Goal: Transaction & Acquisition: Purchase product/service

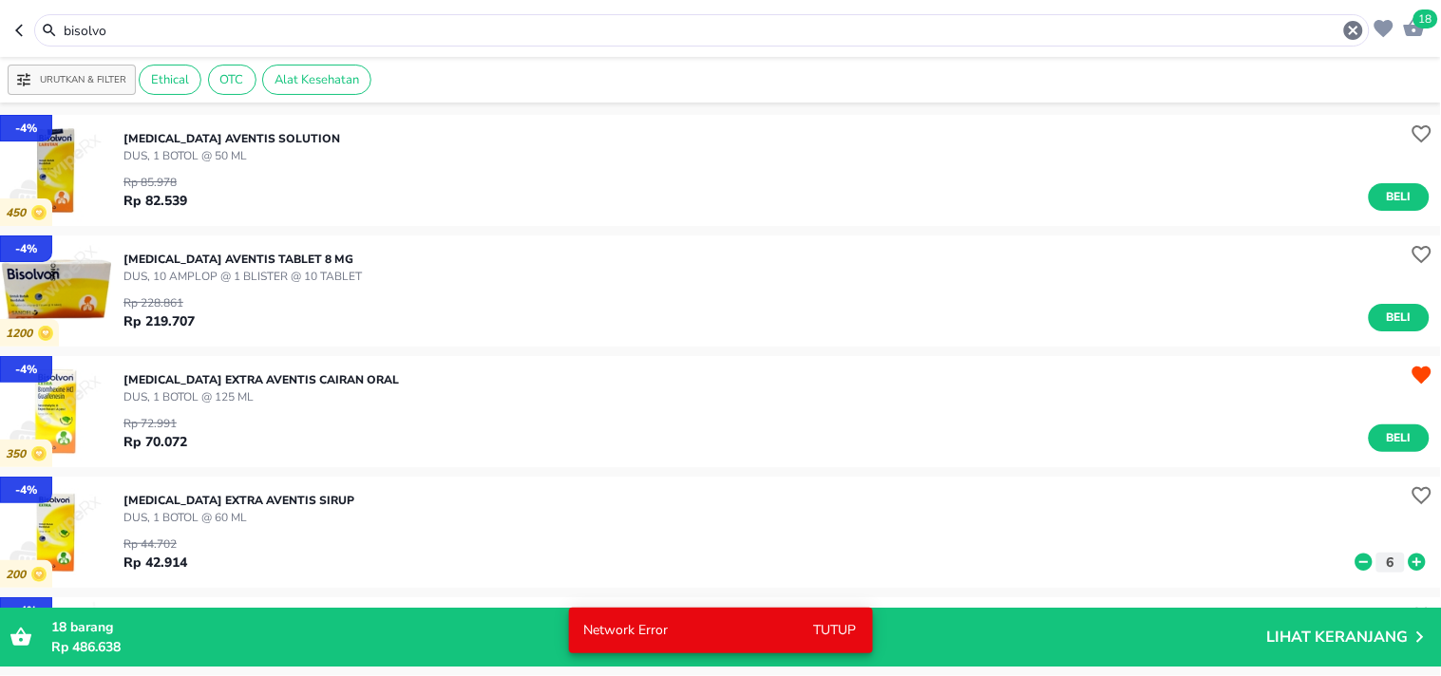
scroll to position [133, 0]
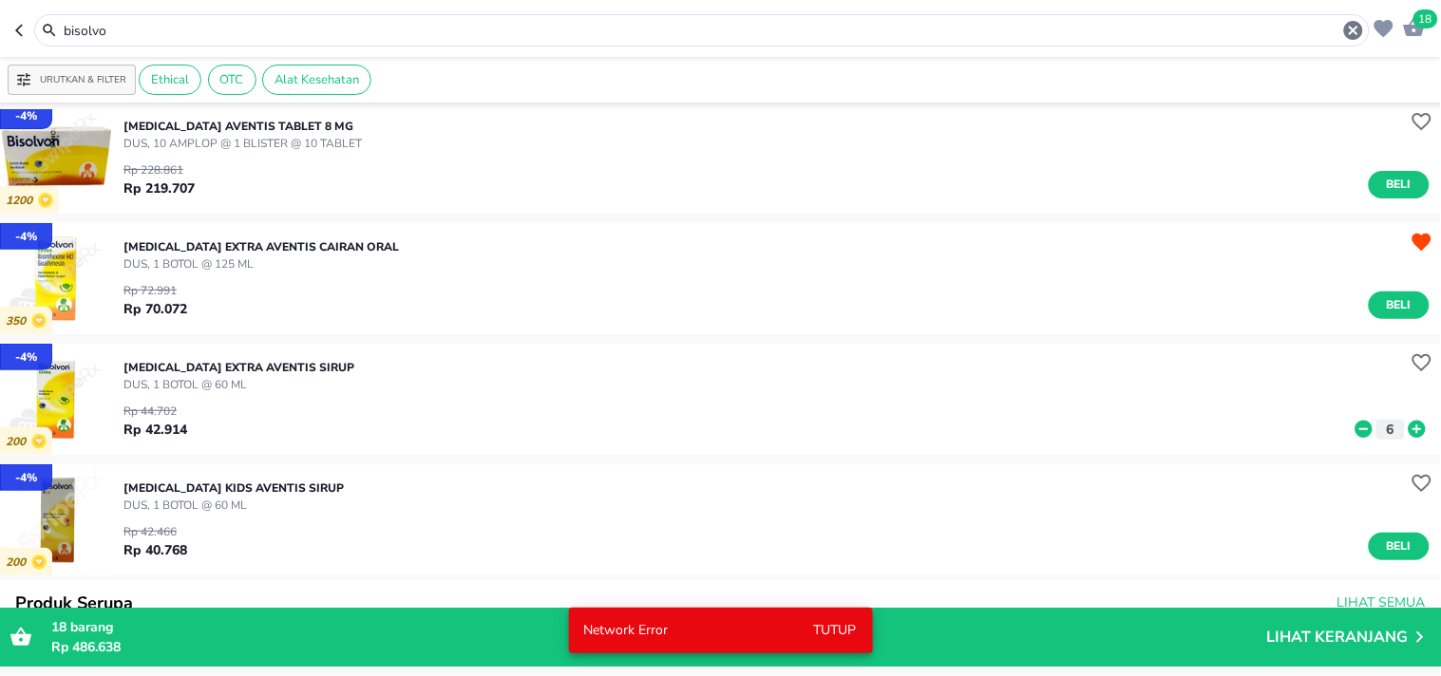
click at [1417, 38] on icon "button" at bounding box center [1414, 27] width 23 height 23
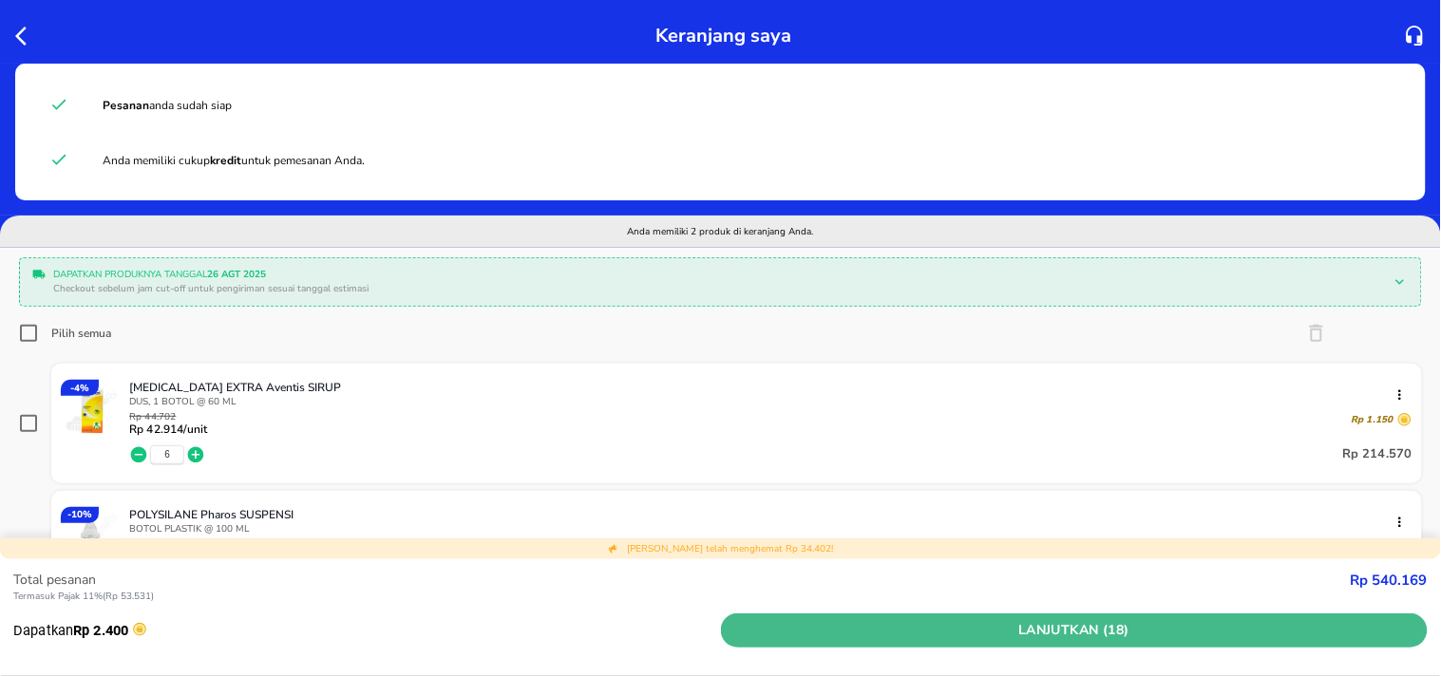
click at [1089, 630] on span "Lanjutkan (18)" at bounding box center [1075, 631] width 693 height 24
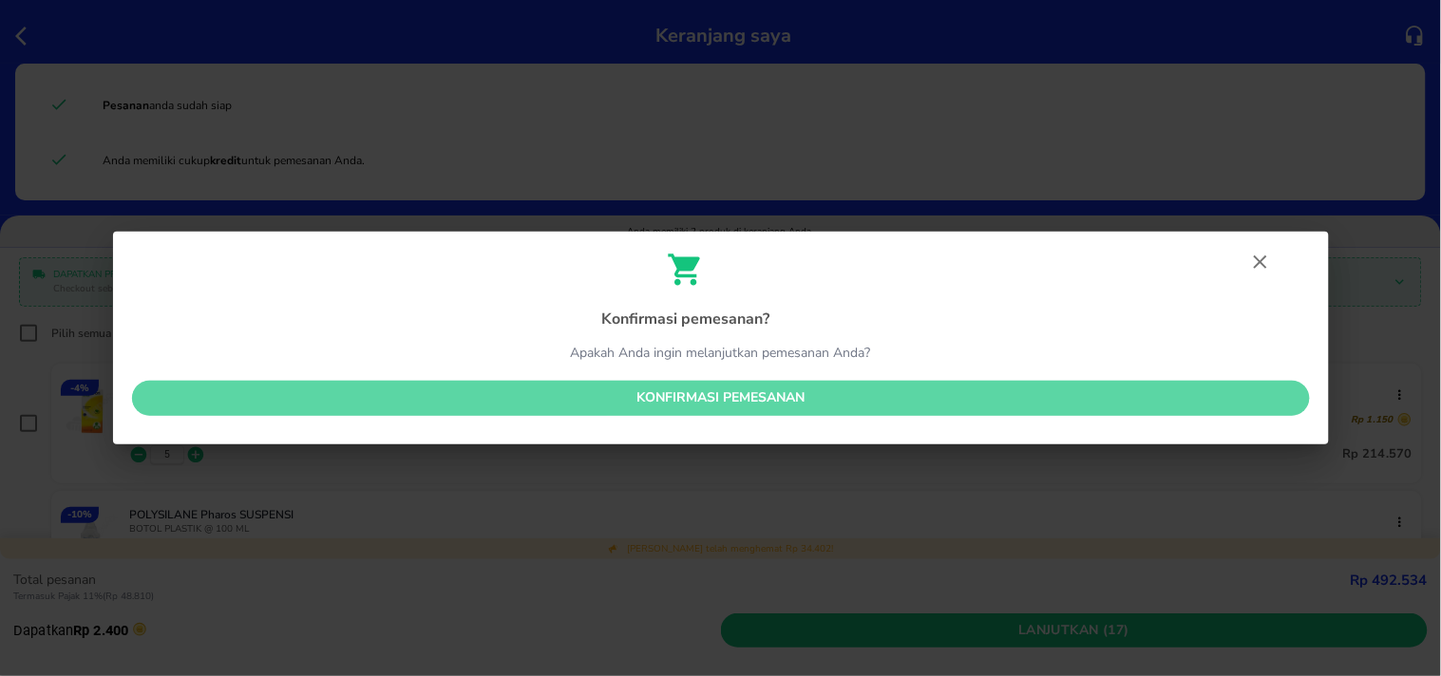
click at [726, 390] on span "Konfirmasi pemesanan" at bounding box center [721, 399] width 1148 height 24
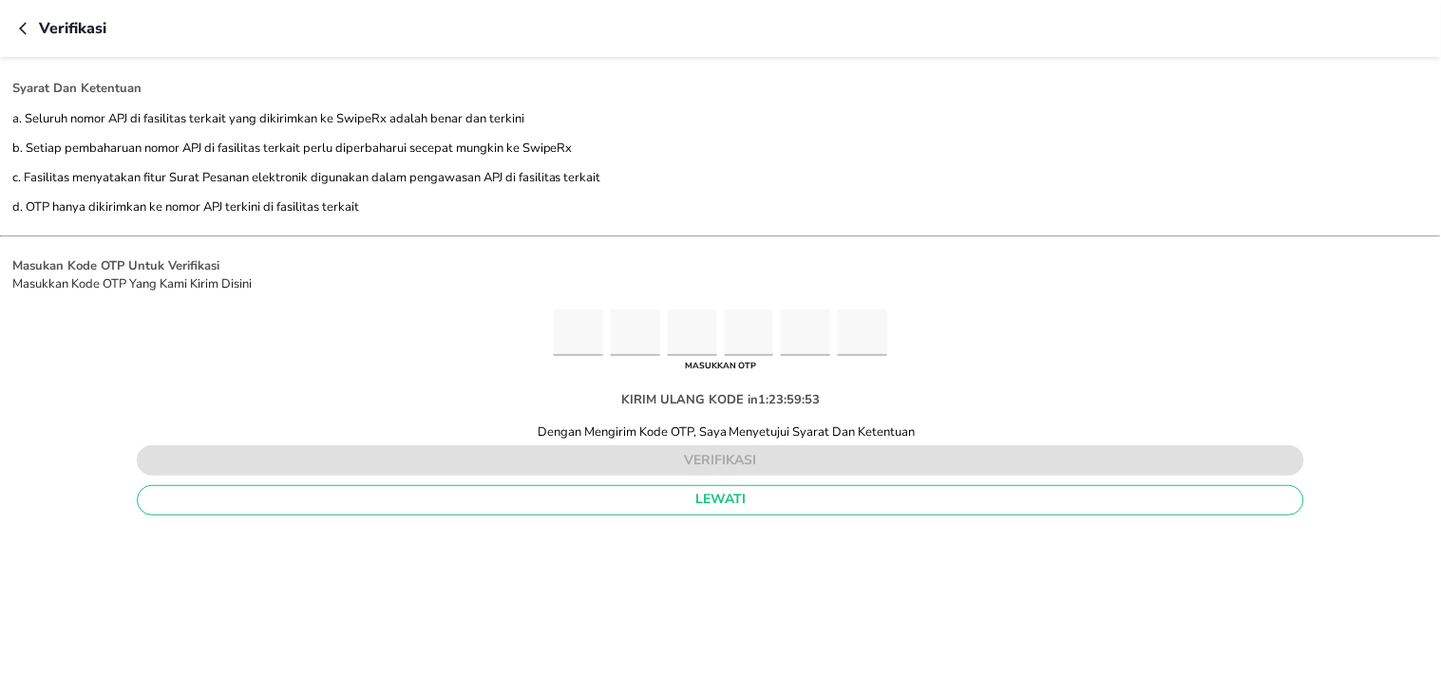
click at [566, 317] on input "Please enter OTP character 1" at bounding box center [578, 333] width 49 height 47
type input "3"
type input "7"
type input "0"
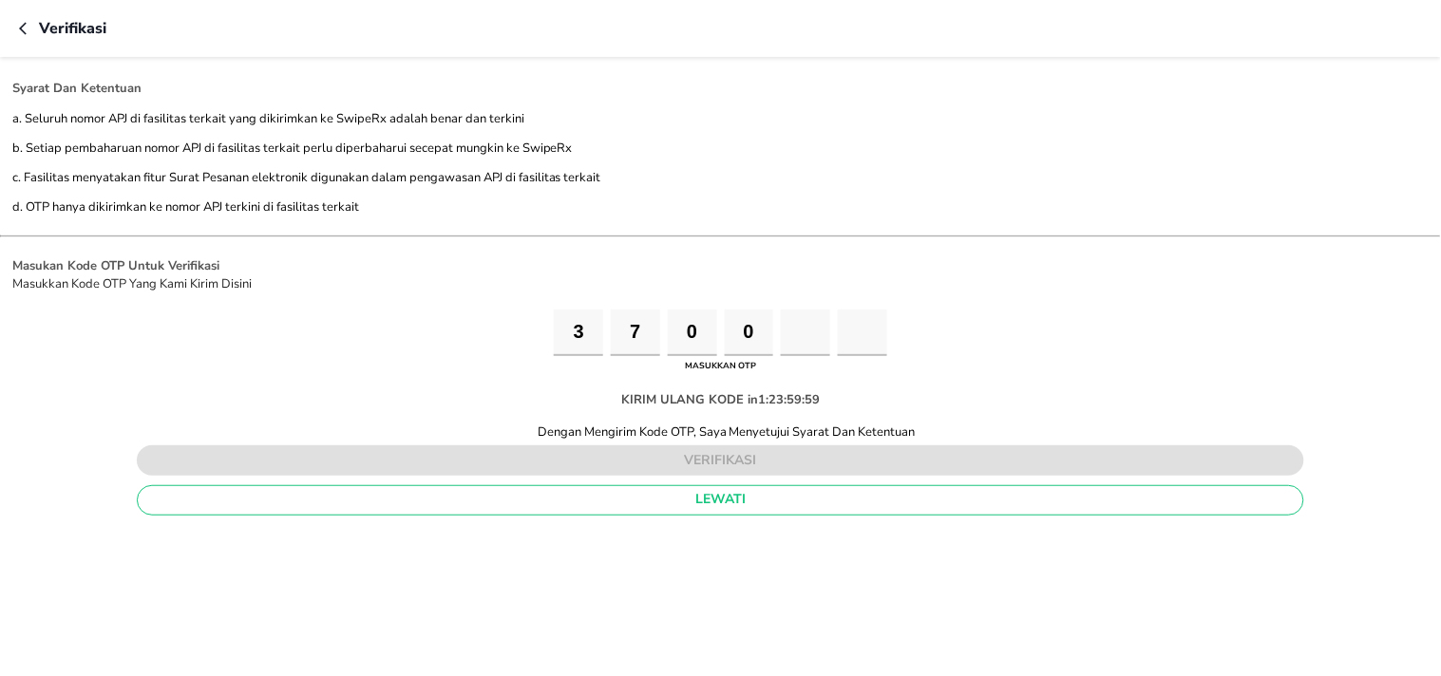
type input "4"
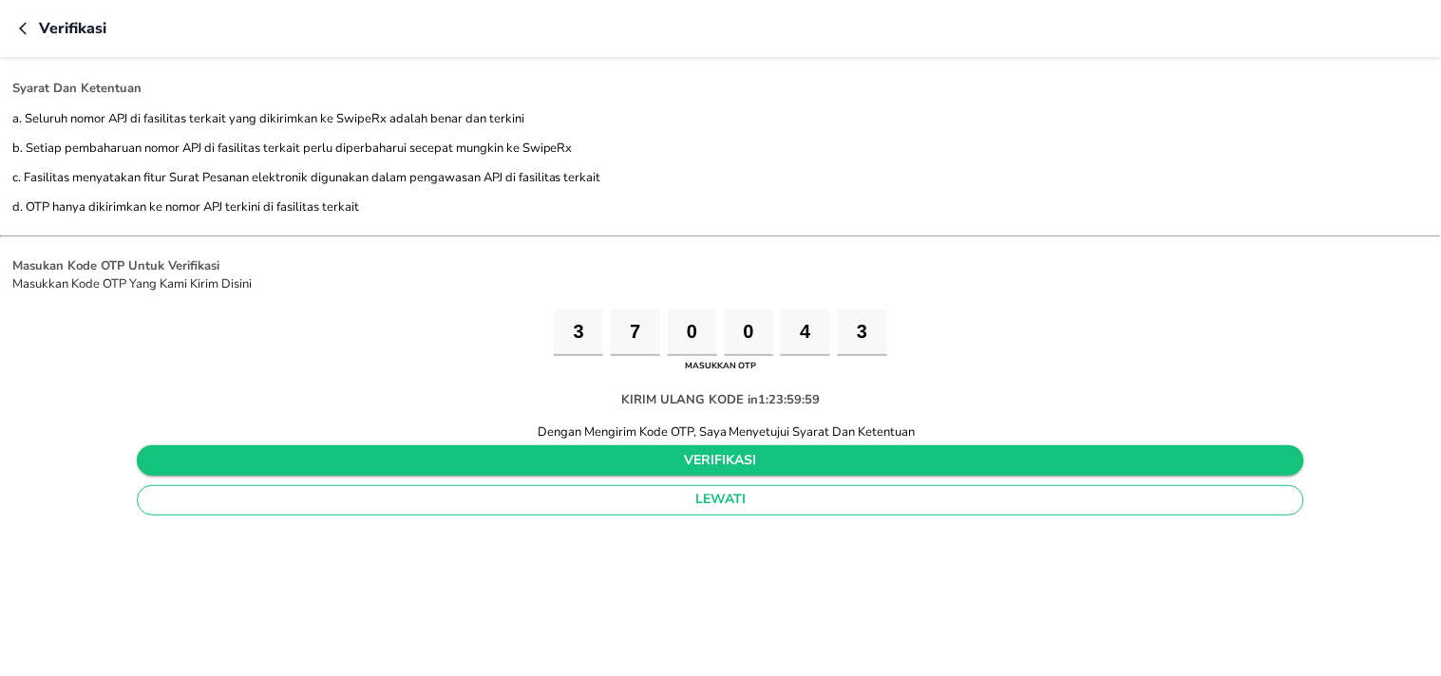
type input "3"
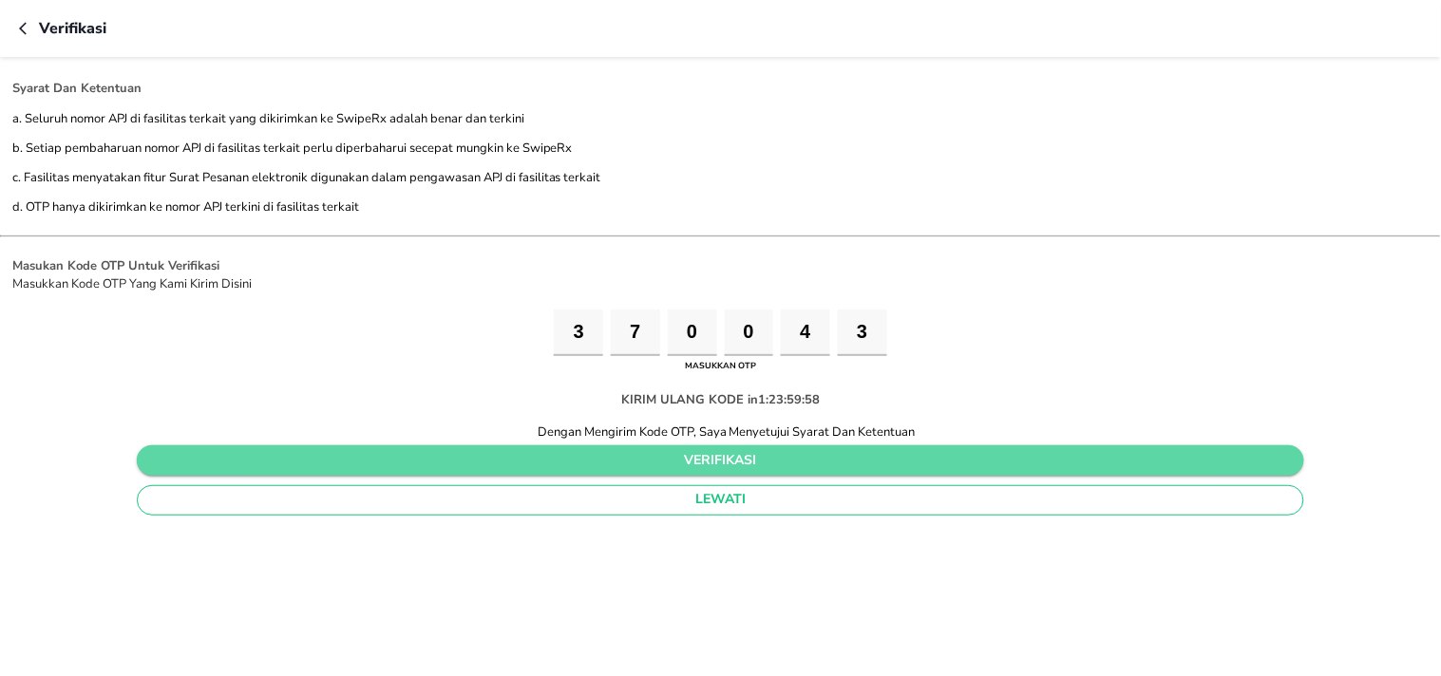
click at [710, 461] on span "verifikasi" at bounding box center [720, 461] width 1137 height 24
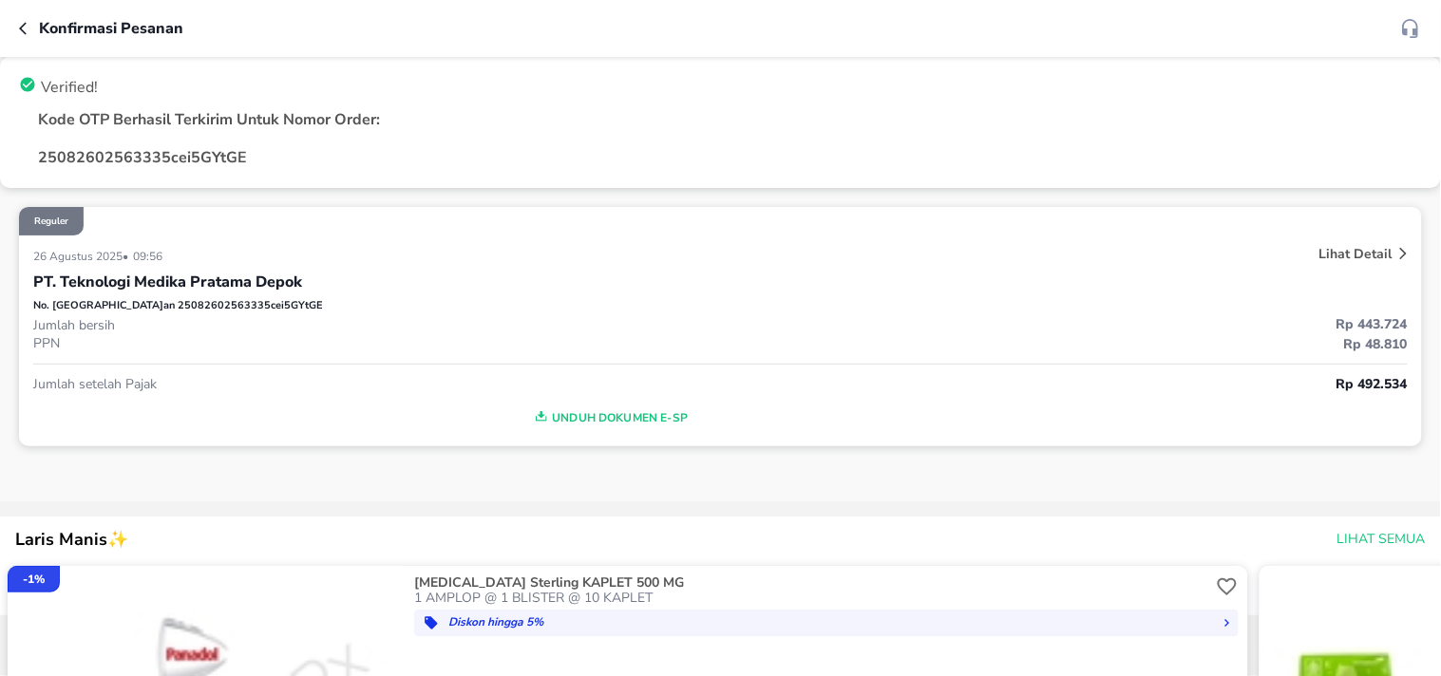
click at [22, 25] on icon "button" at bounding box center [23, 28] width 8 height 12
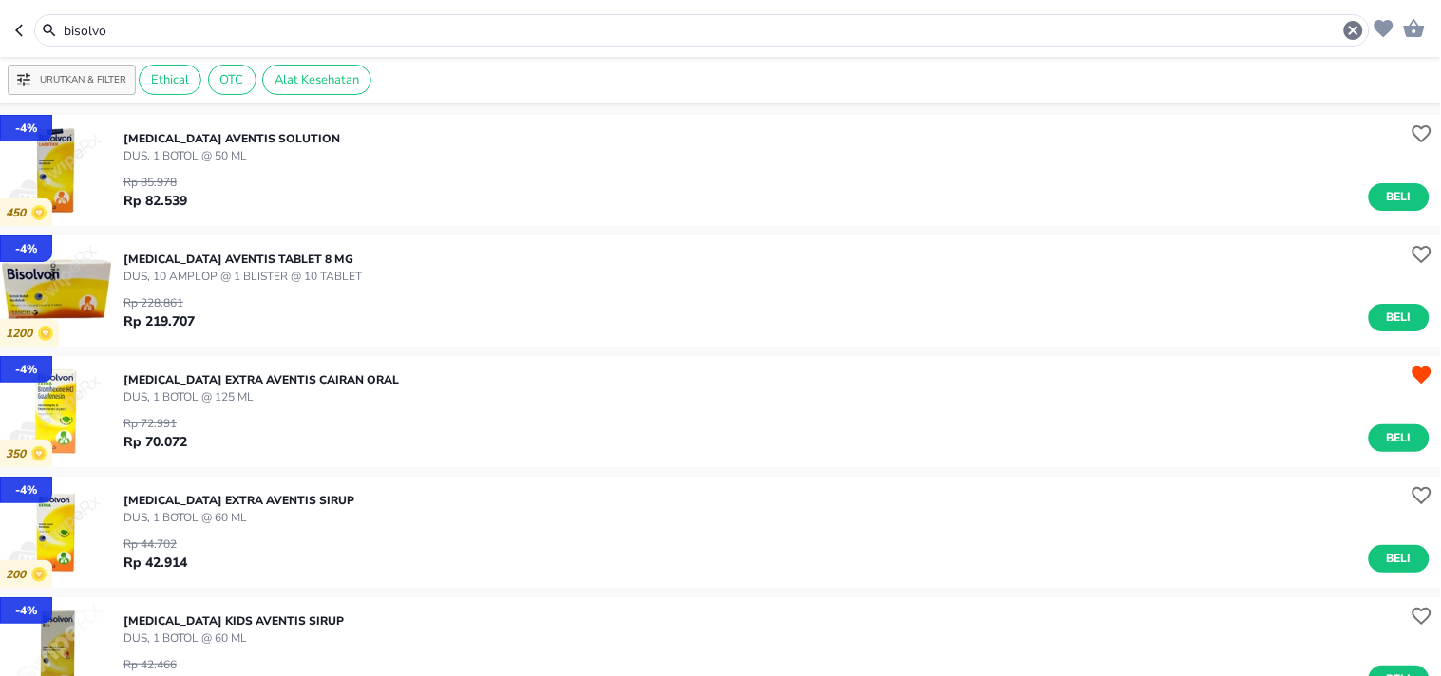
drag, startPoint x: 124, startPoint y: 28, endPoint x: 43, endPoint y: 29, distance: 81.7
click at [43, 29] on div "bisolvo" at bounding box center [702, 30] width 1326 height 23
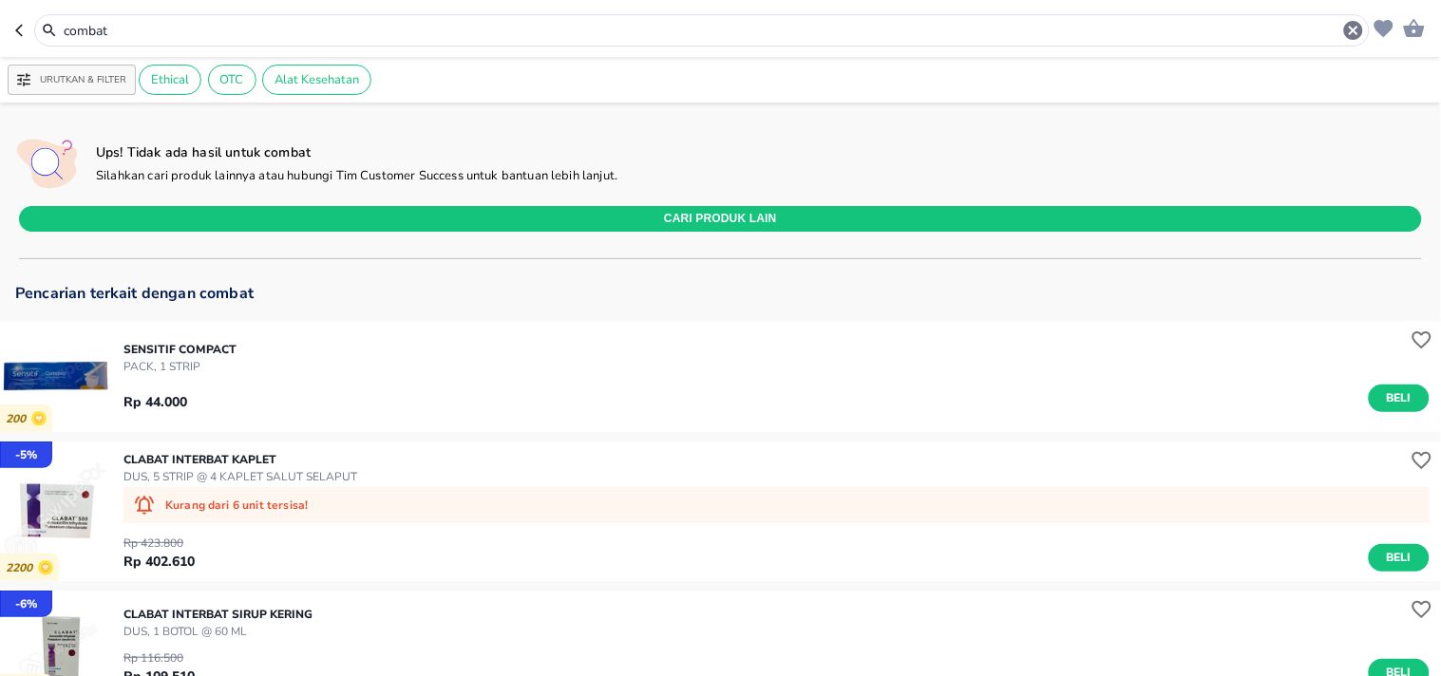
drag, startPoint x: 124, startPoint y: 31, endPoint x: 54, endPoint y: 32, distance: 70.3
click at [44, 27] on div "combat" at bounding box center [702, 30] width 1326 height 23
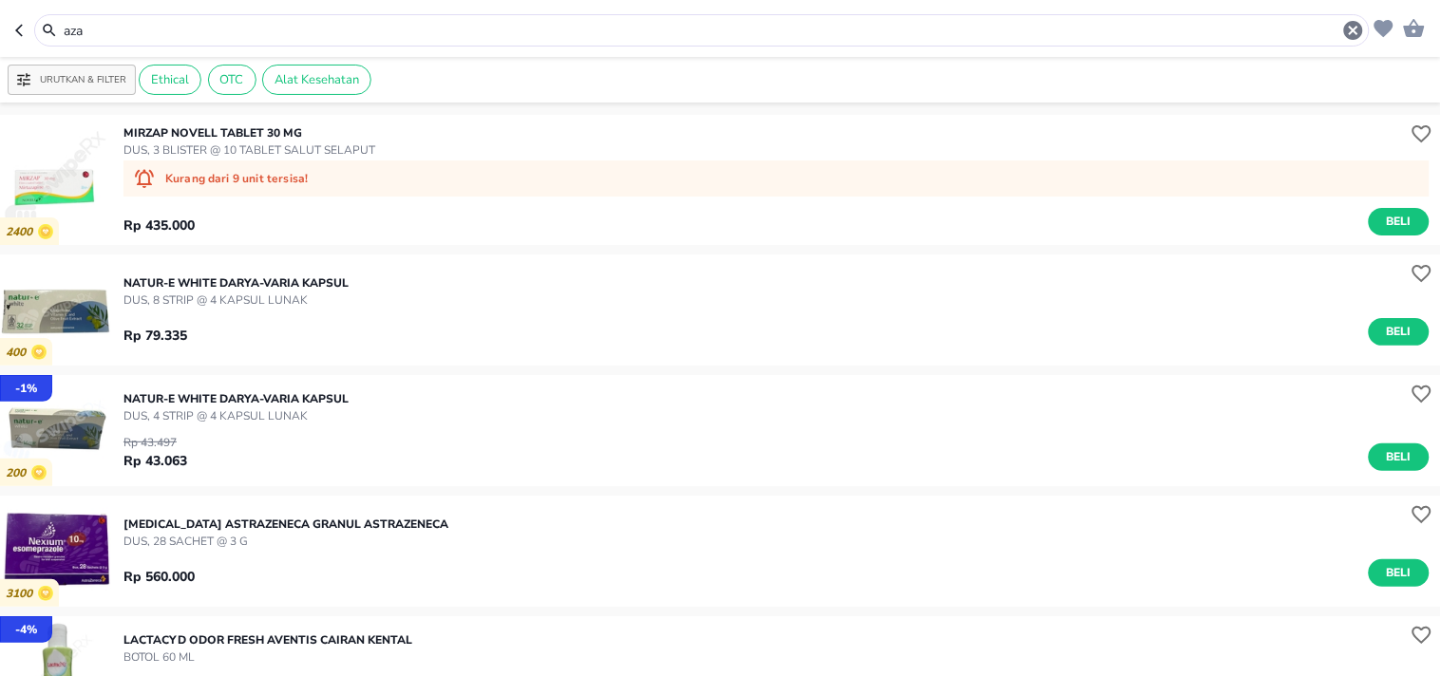
click at [112, 33] on input "aza" at bounding box center [702, 31] width 1281 height 20
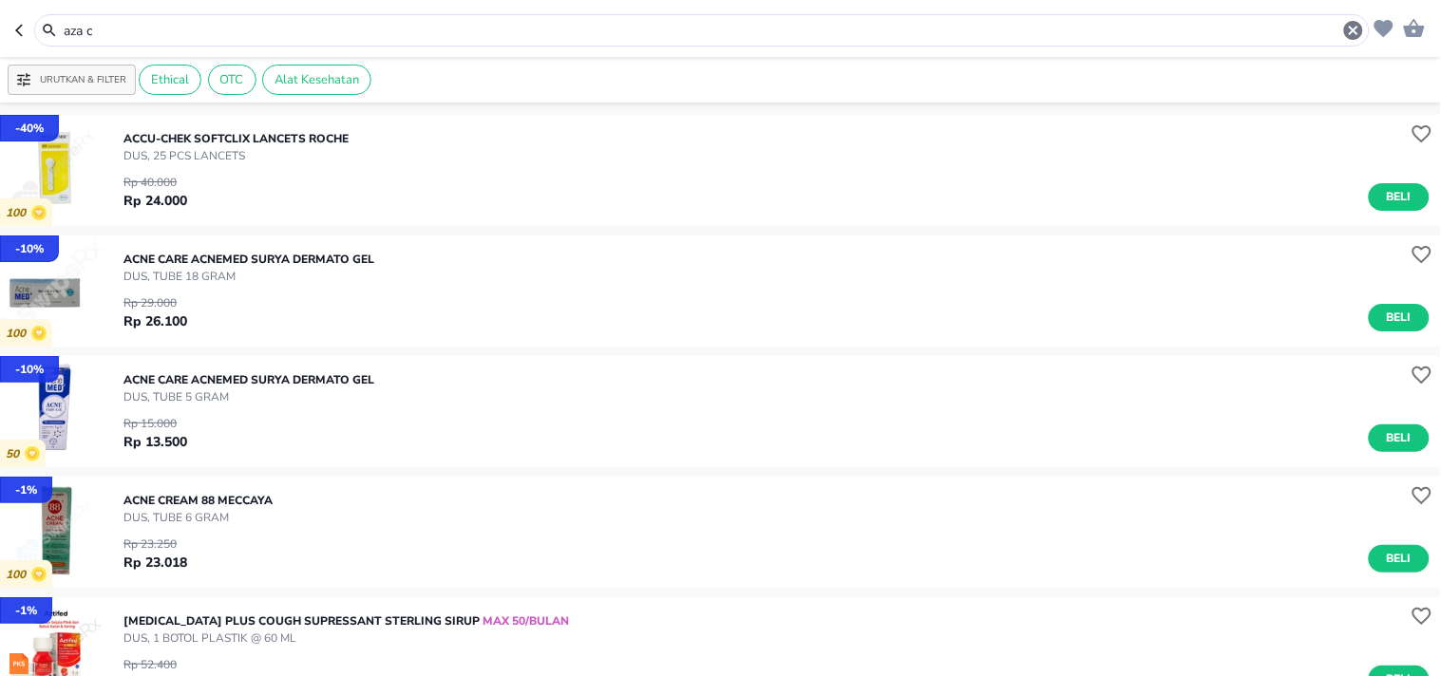
drag, startPoint x: 125, startPoint y: 34, endPoint x: 1, endPoint y: 22, distance: 125.1
click at [0, 32] on header "aza c" at bounding box center [720, 28] width 1441 height 57
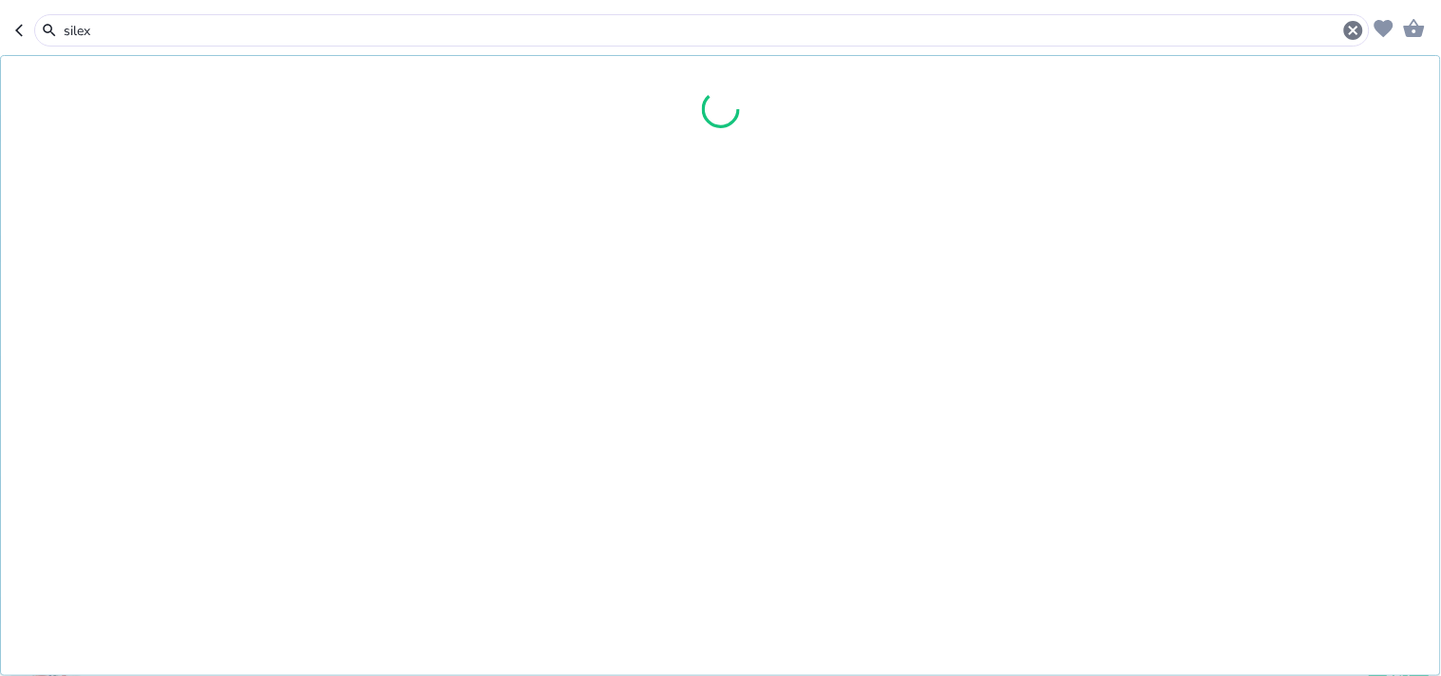
type input "silex"
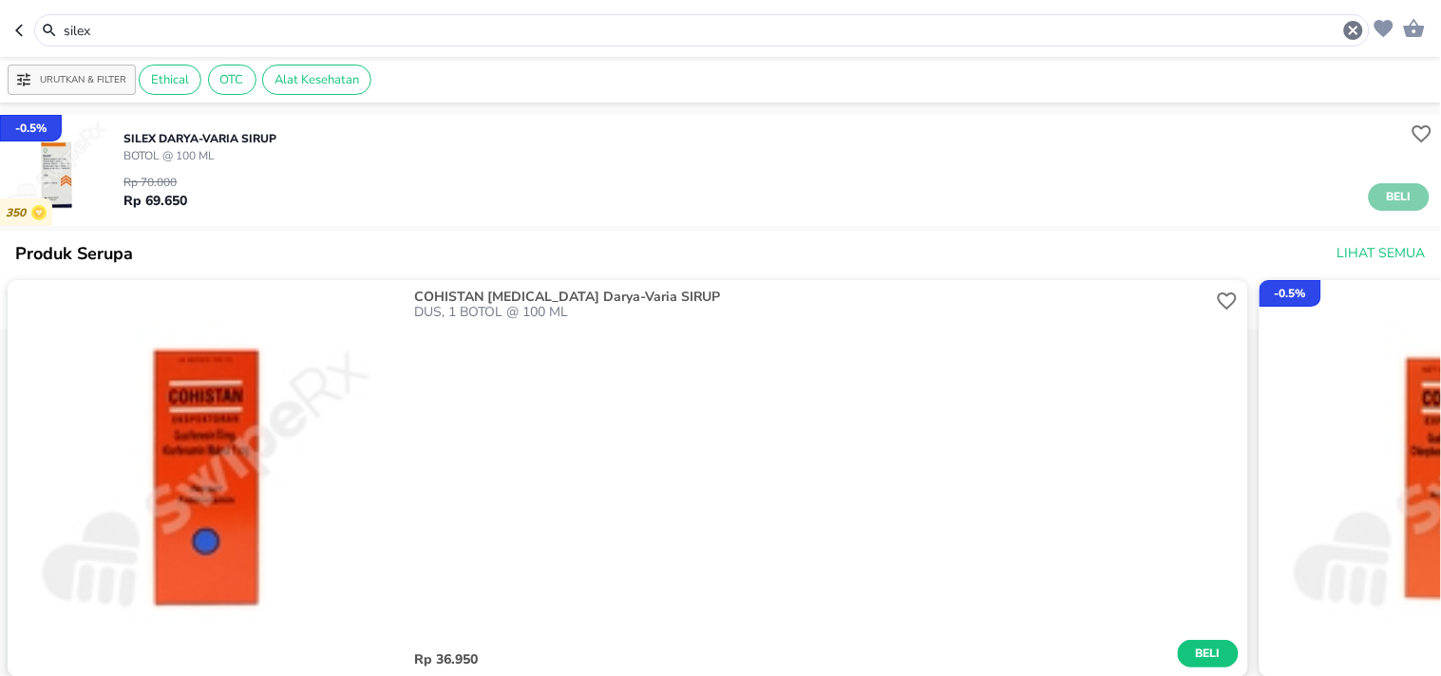
click at [1383, 206] on span "Beli" at bounding box center [1399, 197] width 32 height 20
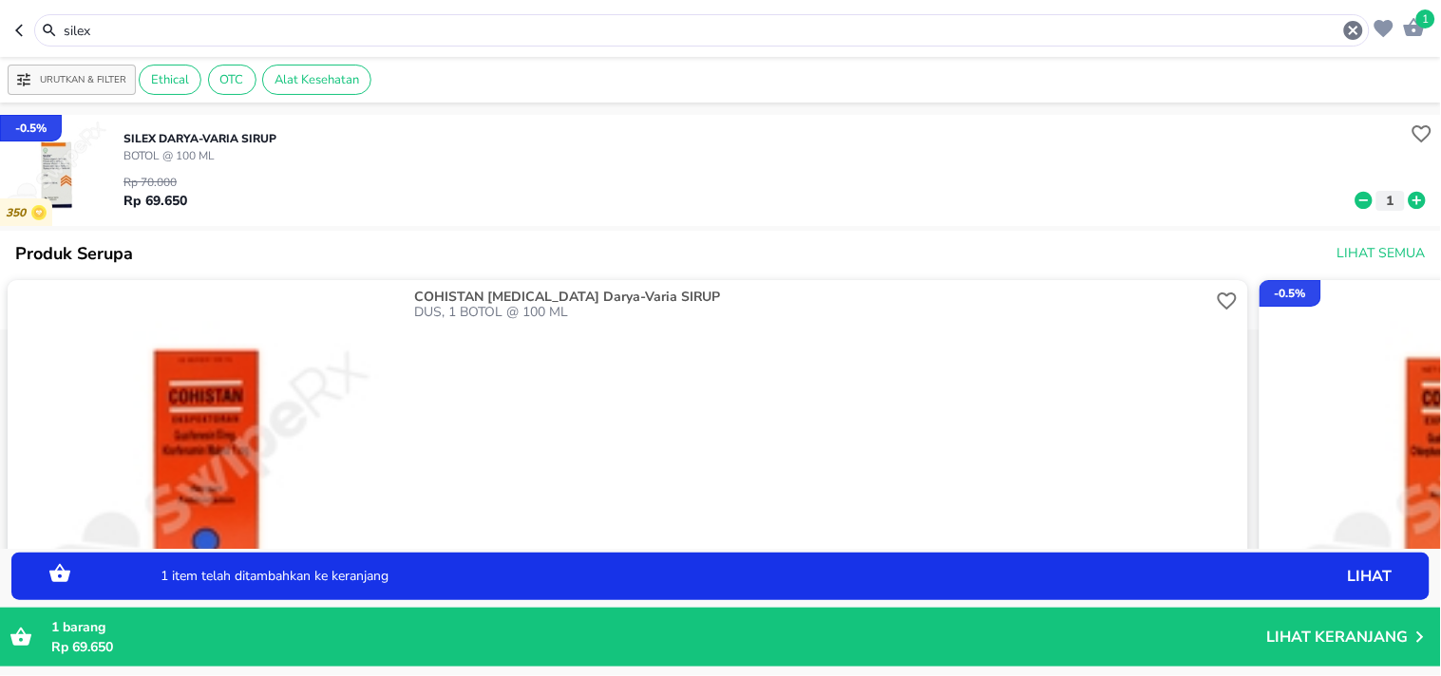
click at [1405, 202] on icon at bounding box center [1417, 200] width 25 height 21
